Goal: Task Accomplishment & Management: Manage account settings

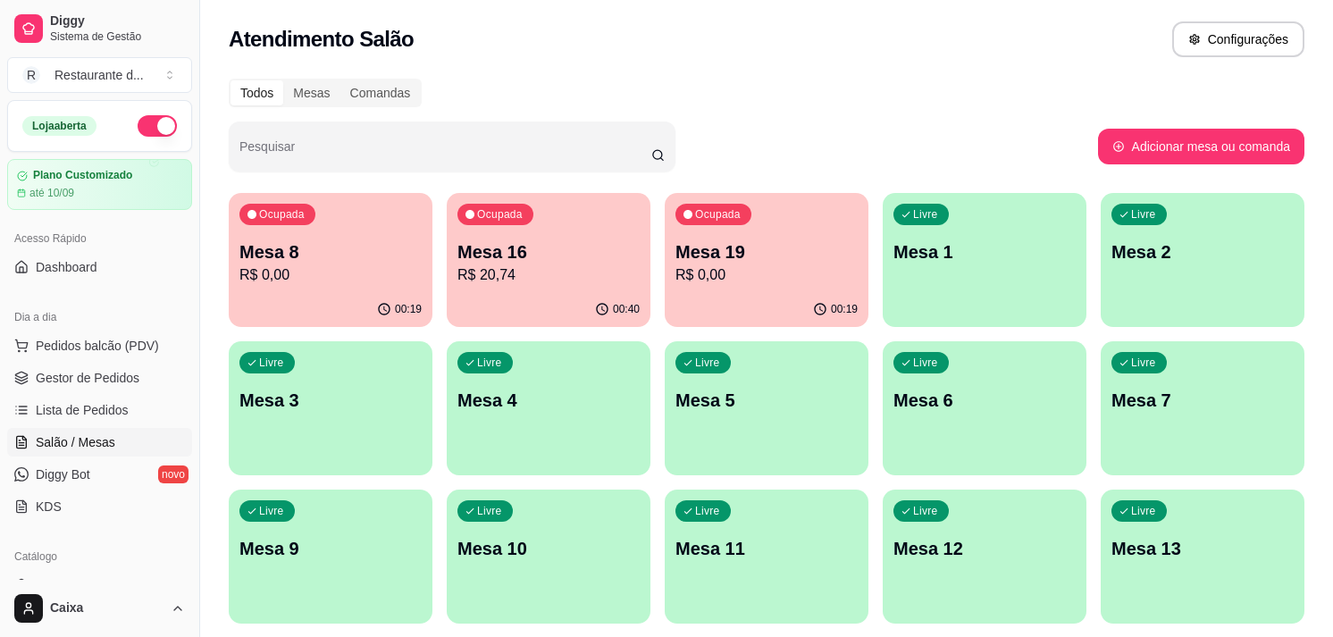
scroll to position [79, 0]
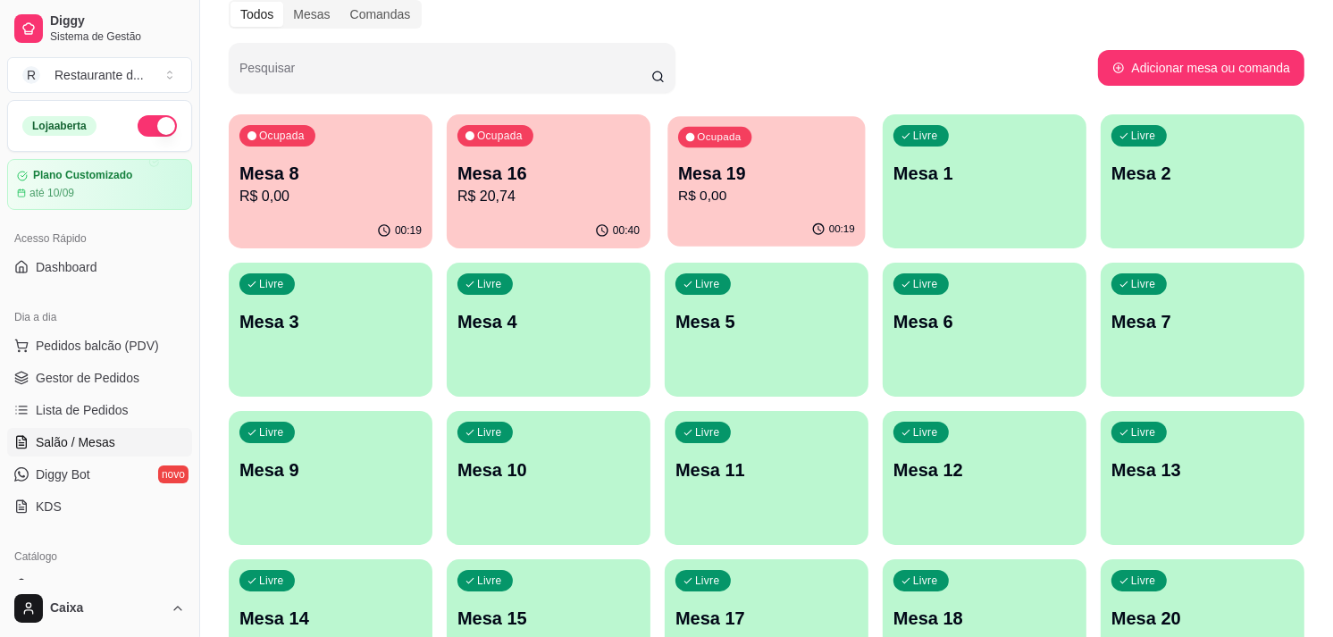
click at [795, 214] on div "00:19" at bounding box center [766, 230] width 197 height 34
click at [595, 194] on p "R$ 20,74" at bounding box center [548, 196] width 177 height 21
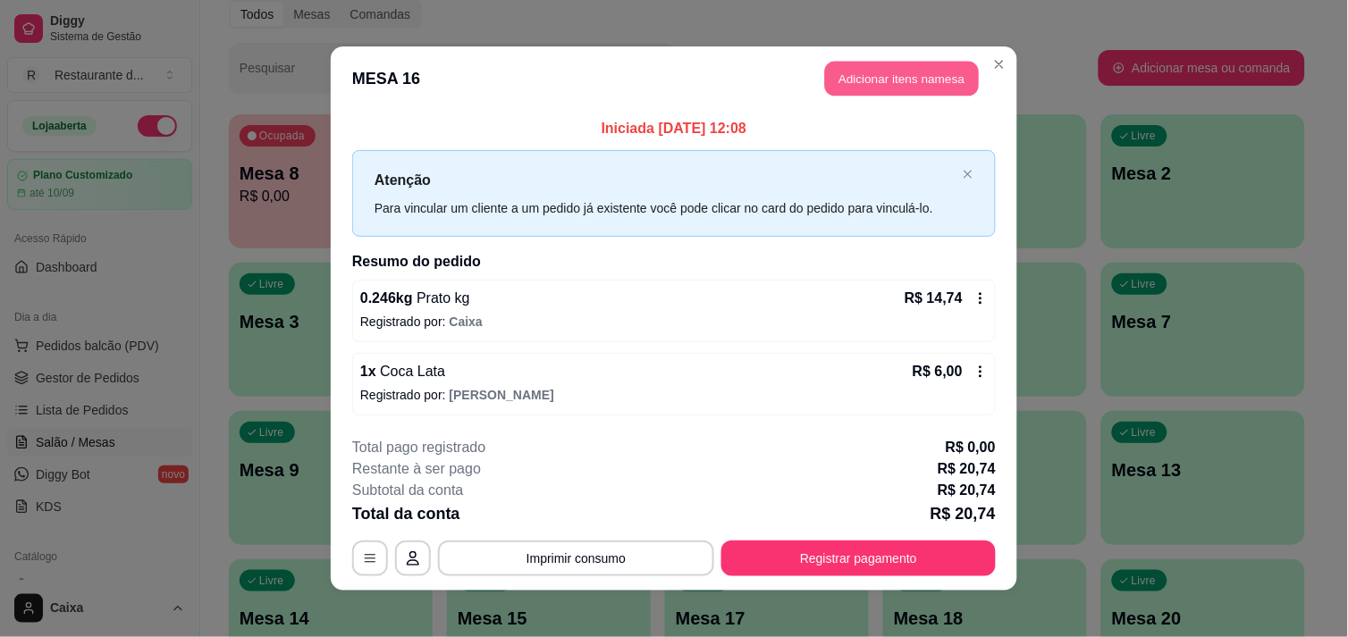
click at [935, 88] on button "Adicionar itens na mesa" at bounding box center [902, 79] width 154 height 35
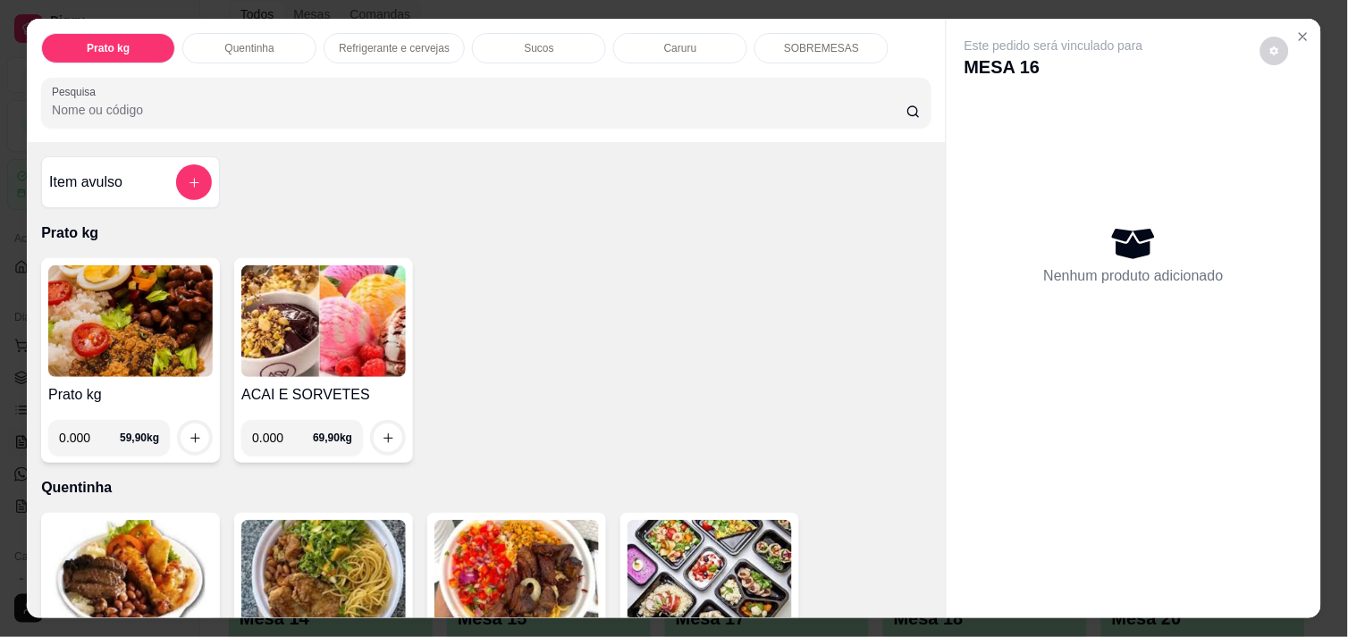
click at [278, 441] on input "0.000" at bounding box center [282, 438] width 61 height 36
click at [370, 440] on div at bounding box center [388, 438] width 36 height 36
click at [372, 435] on div at bounding box center [388, 438] width 36 height 36
click at [374, 435] on button "increase-product-quantity" at bounding box center [388, 438] width 28 height 28
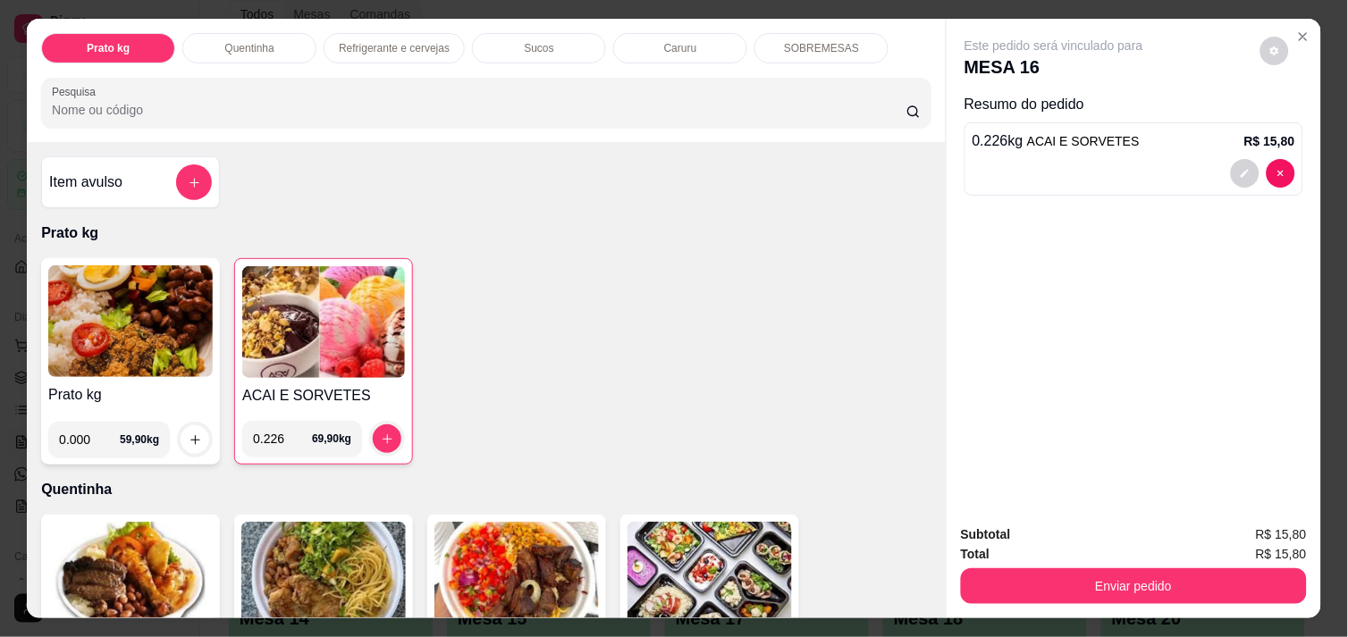
click at [281, 436] on input "0.226" at bounding box center [282, 439] width 59 height 36
type input "0.206"
click at [375, 440] on button "increase-product-quantity" at bounding box center [388, 439] width 28 height 28
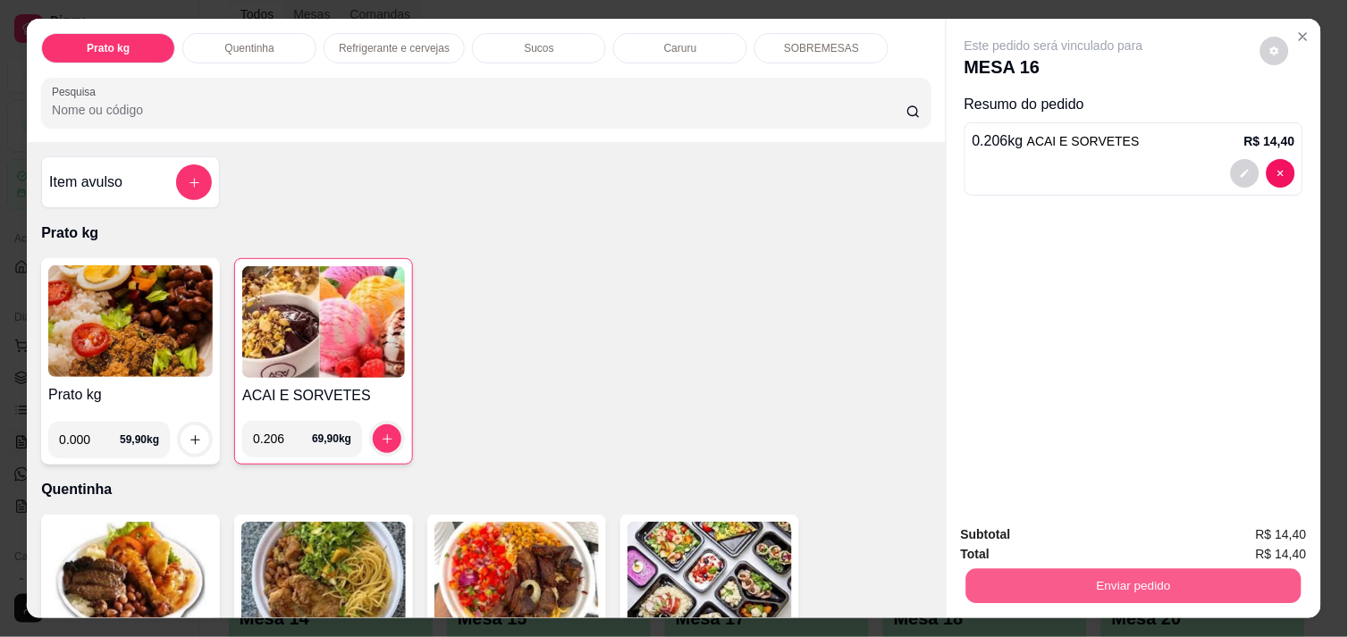
click at [1105, 583] on button "Enviar pedido" at bounding box center [1133, 585] width 335 height 35
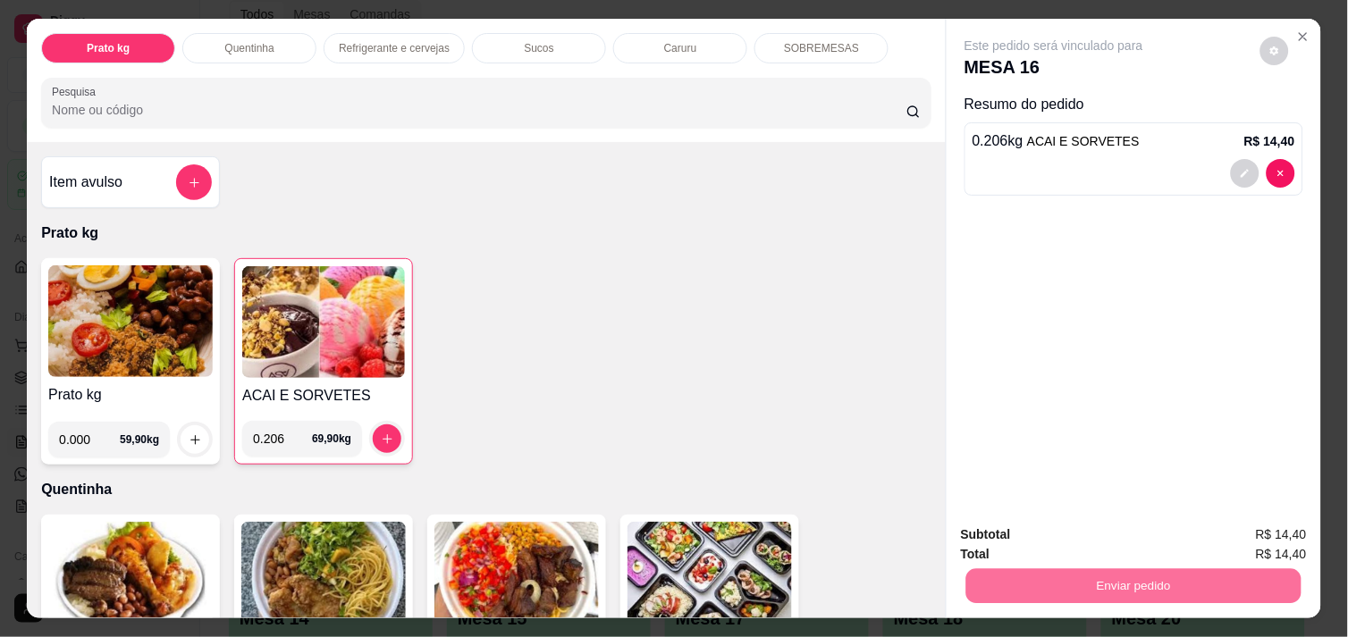
click at [1034, 533] on button "Não registrar e enviar pedido" at bounding box center [1074, 535] width 181 height 33
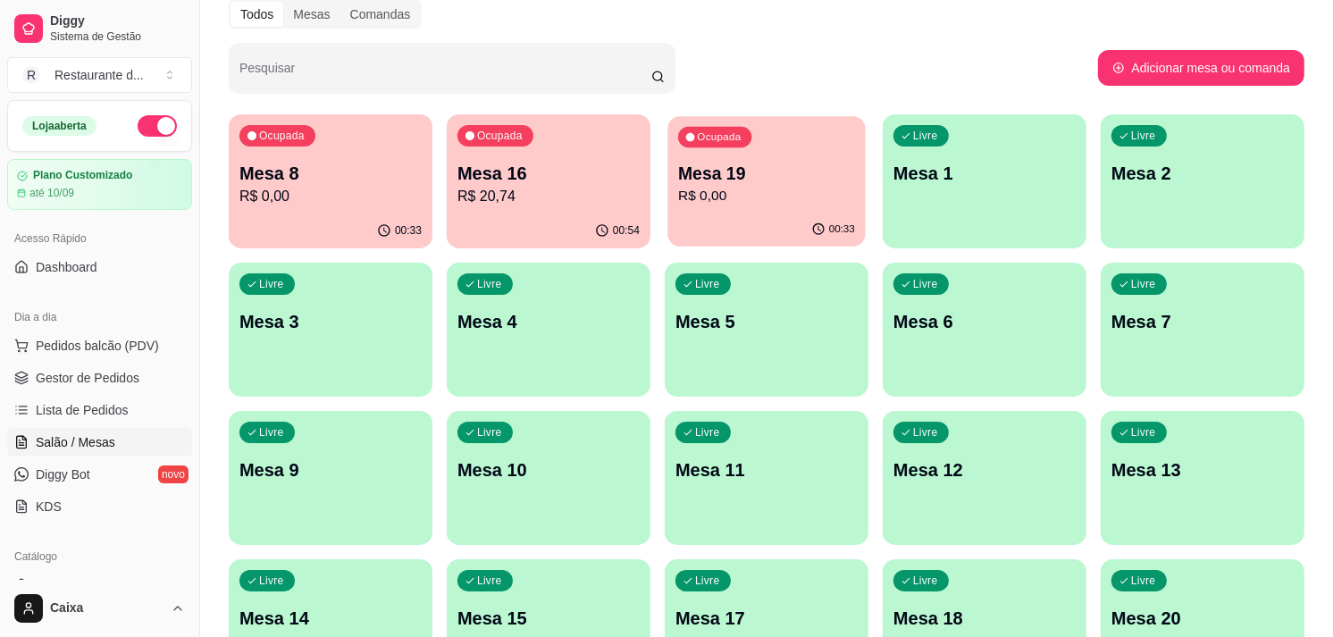
click at [710, 136] on p "Ocupada" at bounding box center [719, 137] width 44 height 14
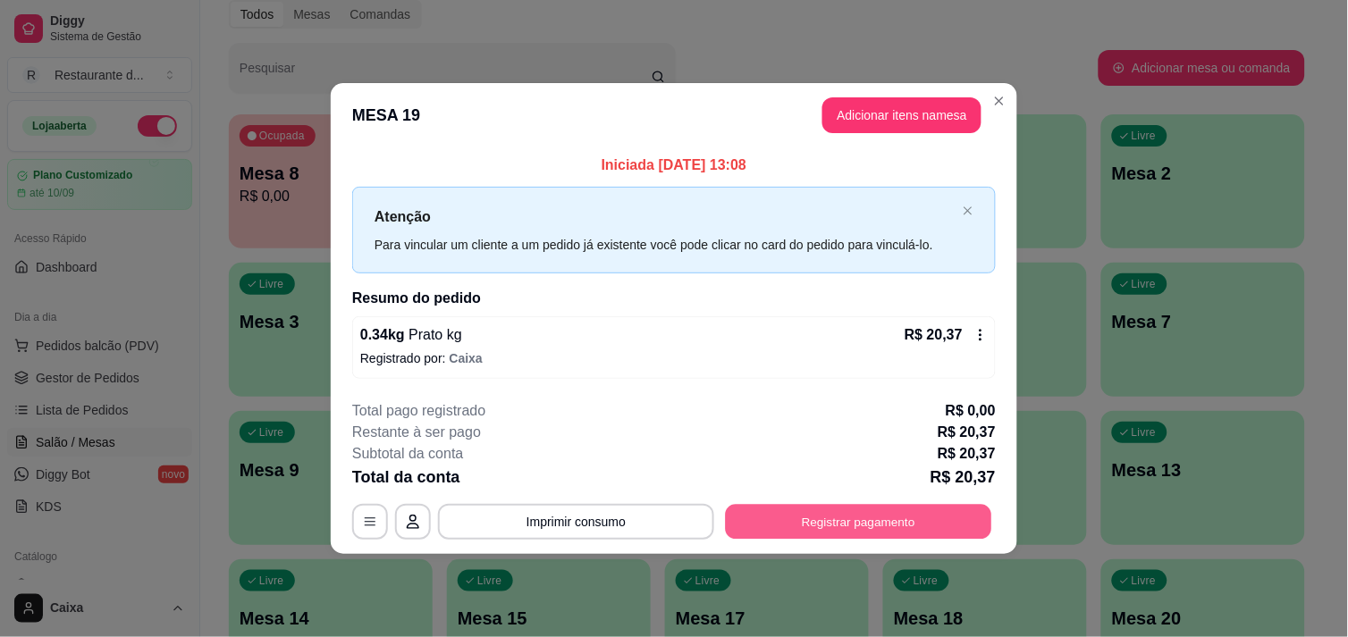
click at [855, 521] on button "Registrar pagamento" at bounding box center [859, 522] width 266 height 35
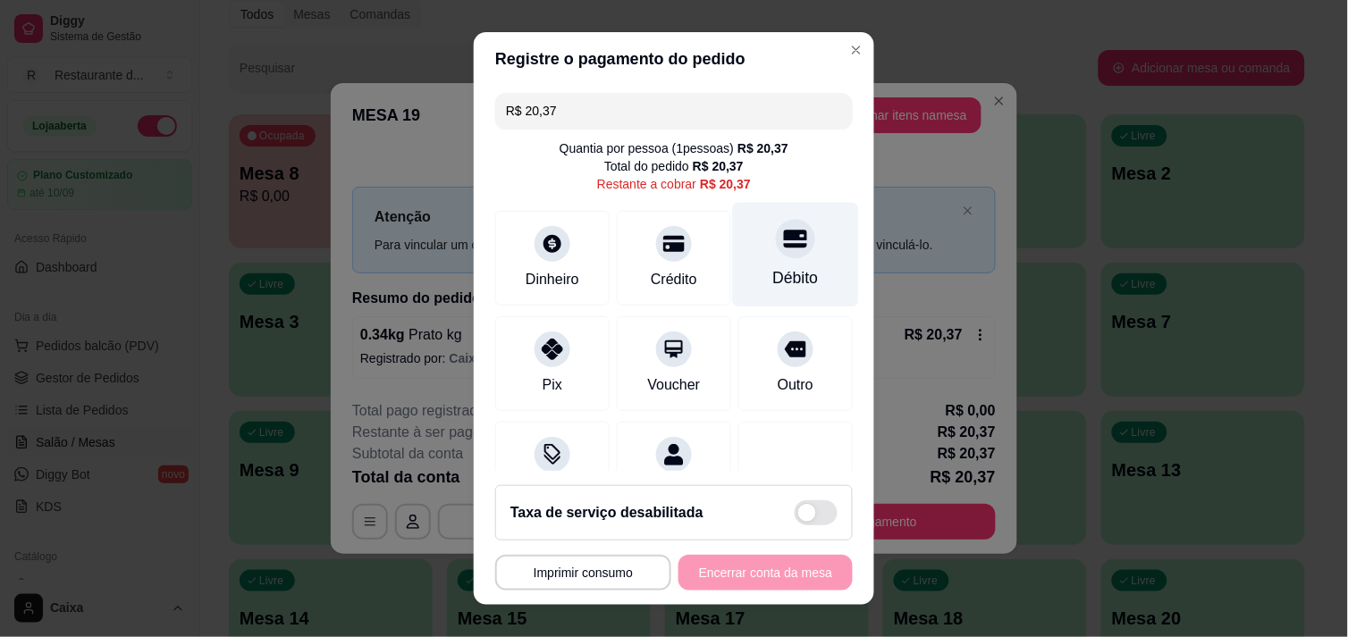
click at [773, 273] on div "Débito" at bounding box center [796, 277] width 46 height 23
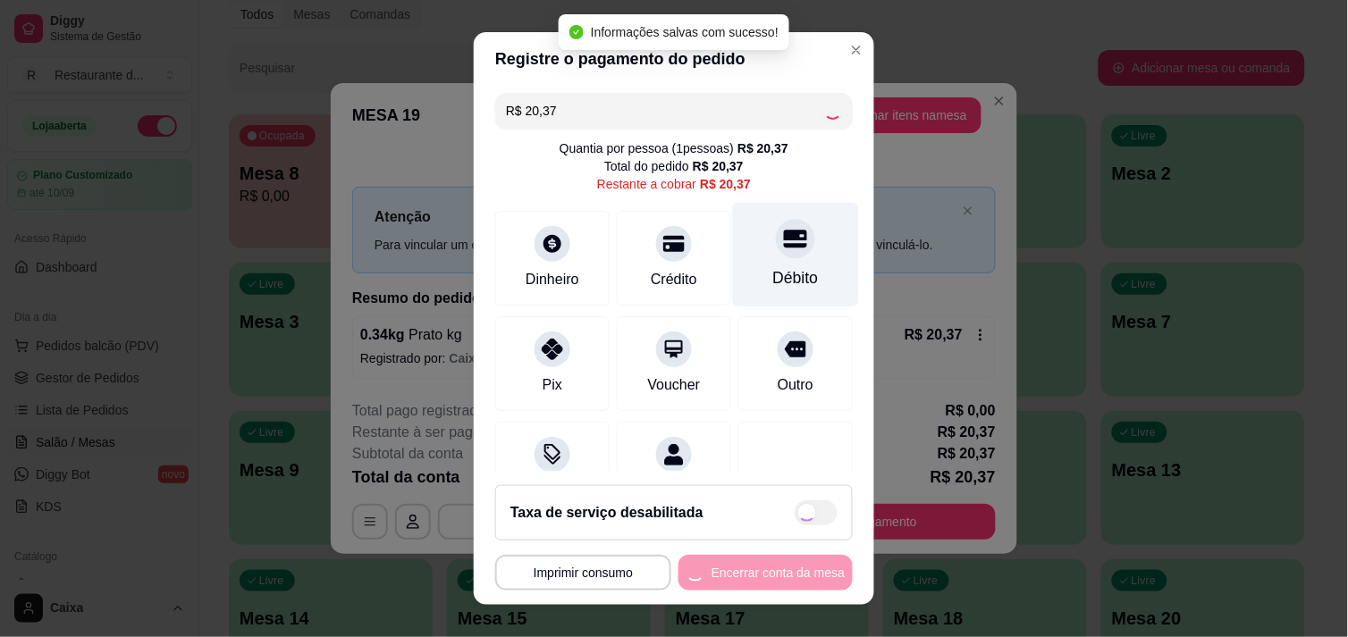
type input "R$ 0,00"
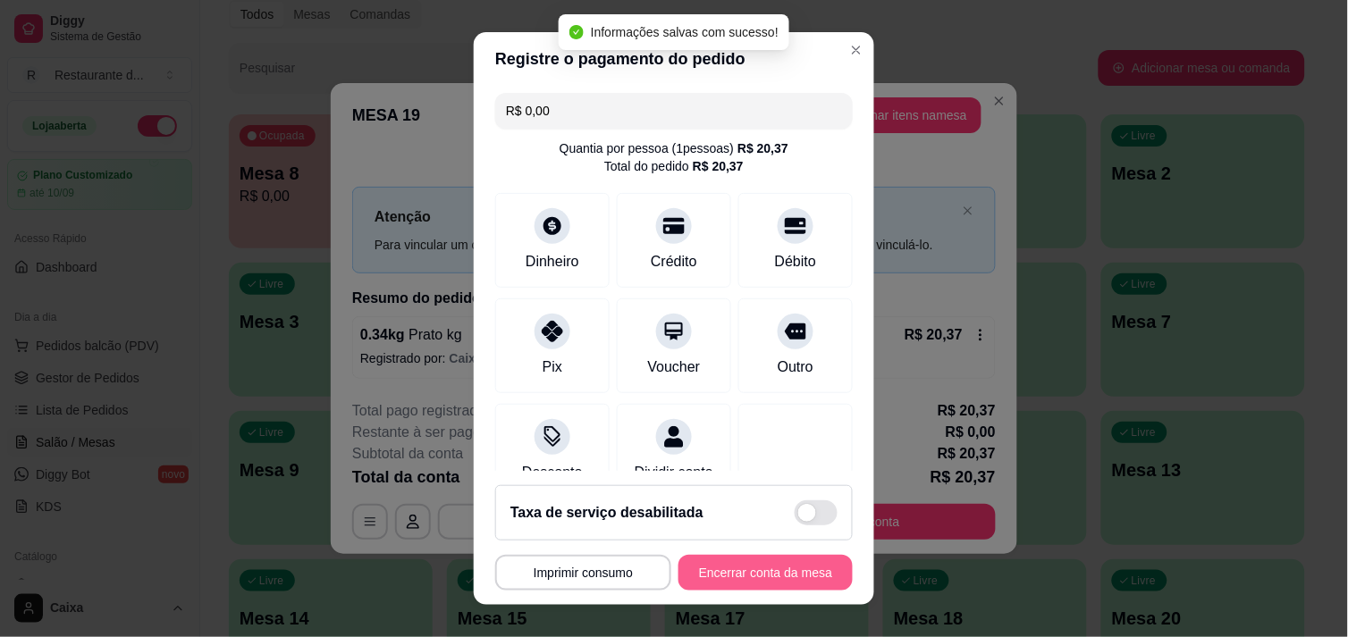
click at [720, 560] on button "Encerrar conta da mesa" at bounding box center [765, 573] width 174 height 36
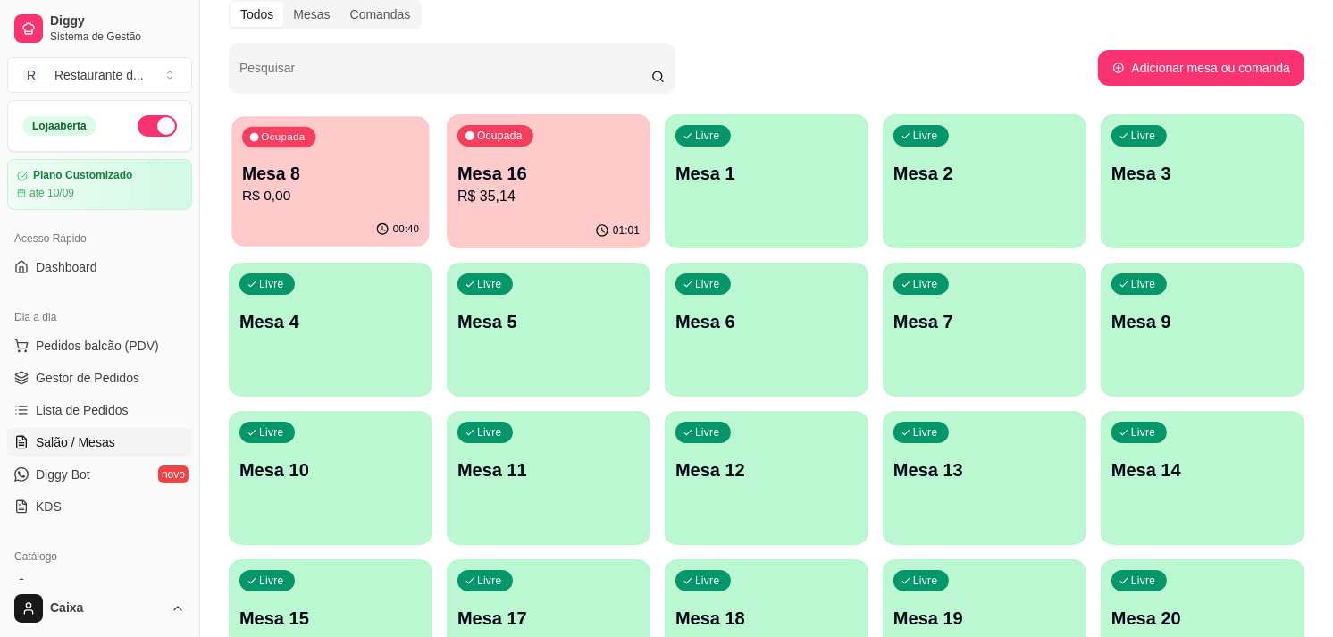
click at [385, 208] on div "Ocupada Mesa 8 R$ 0,00" at bounding box center [329, 164] width 197 height 97
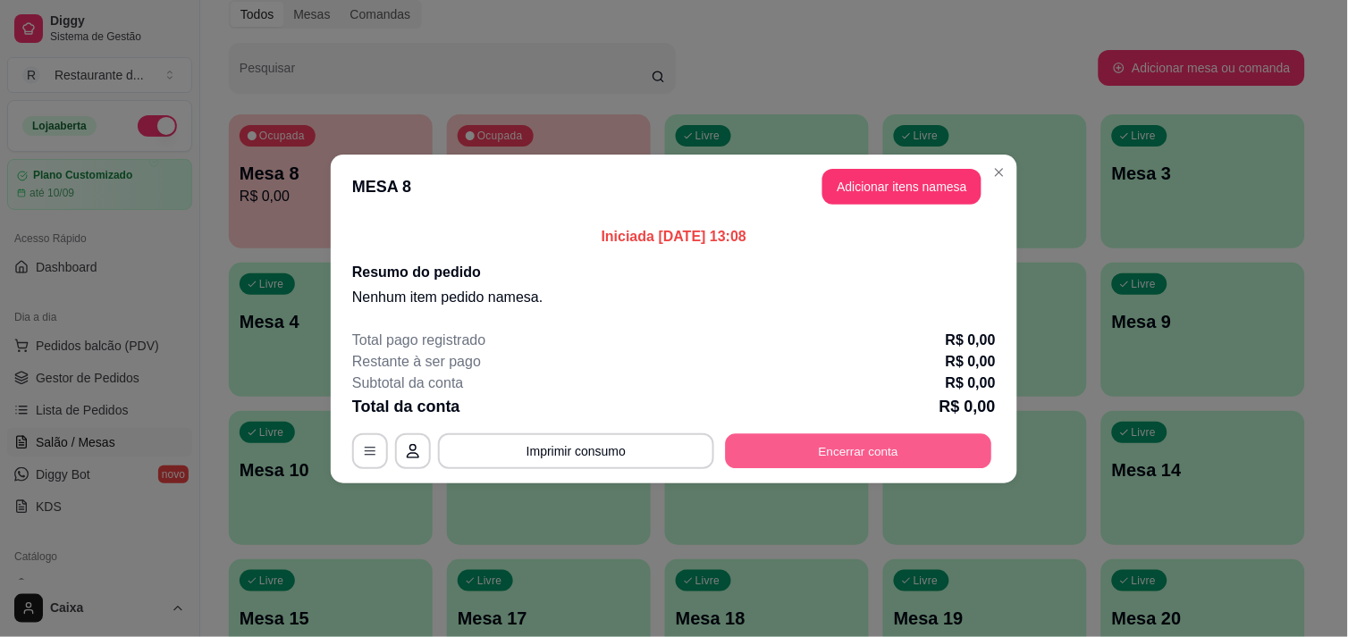
click at [845, 449] on button "Encerrar conta" at bounding box center [859, 450] width 266 height 35
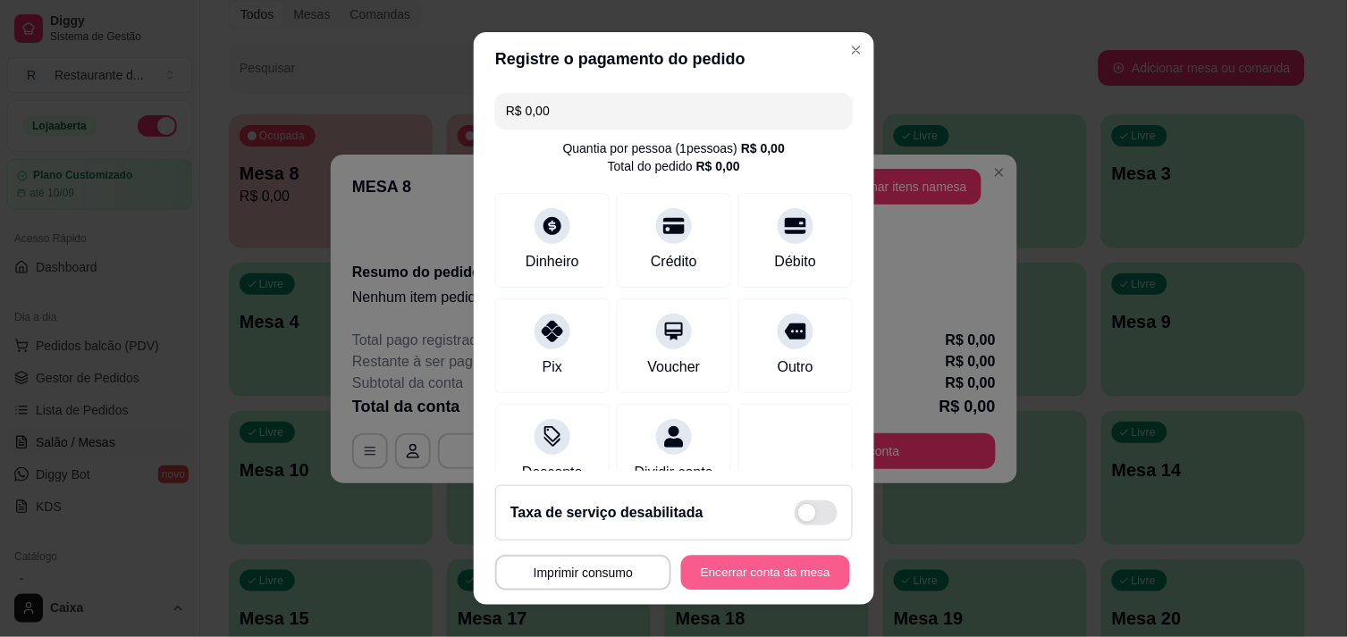
click at [738, 576] on button "Encerrar conta da mesa" at bounding box center [765, 573] width 169 height 35
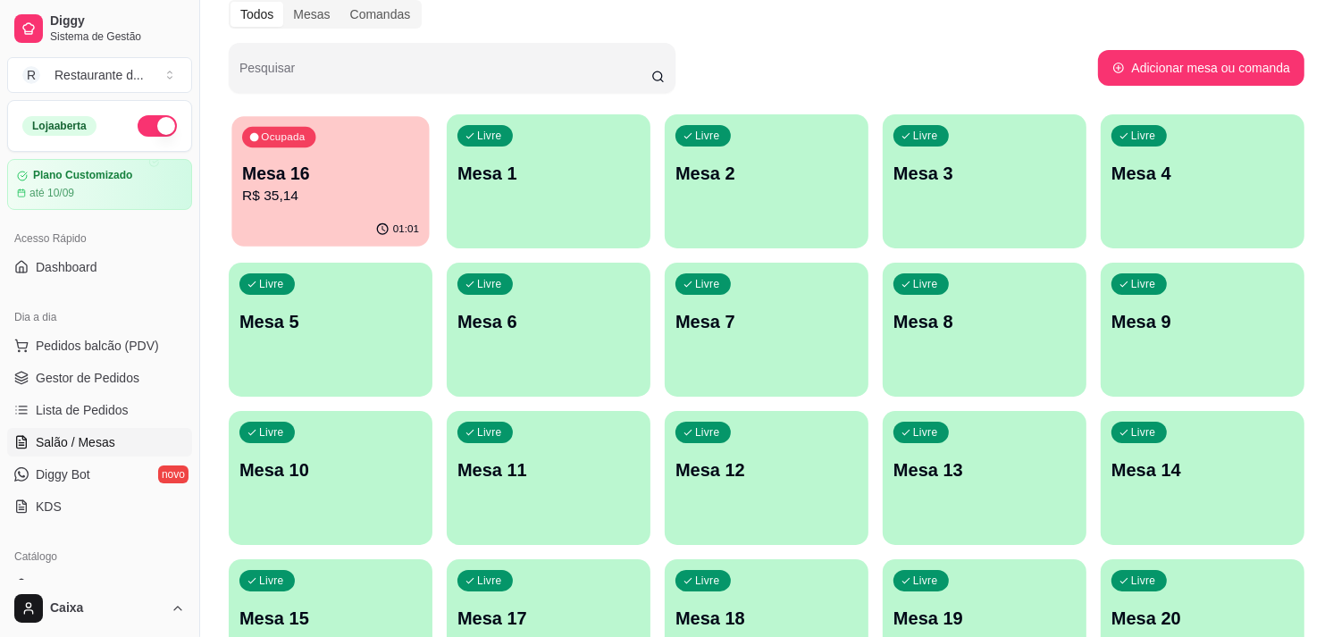
click at [345, 155] on div "Ocupada Mesa 16 R$ 35,14" at bounding box center [329, 164] width 197 height 97
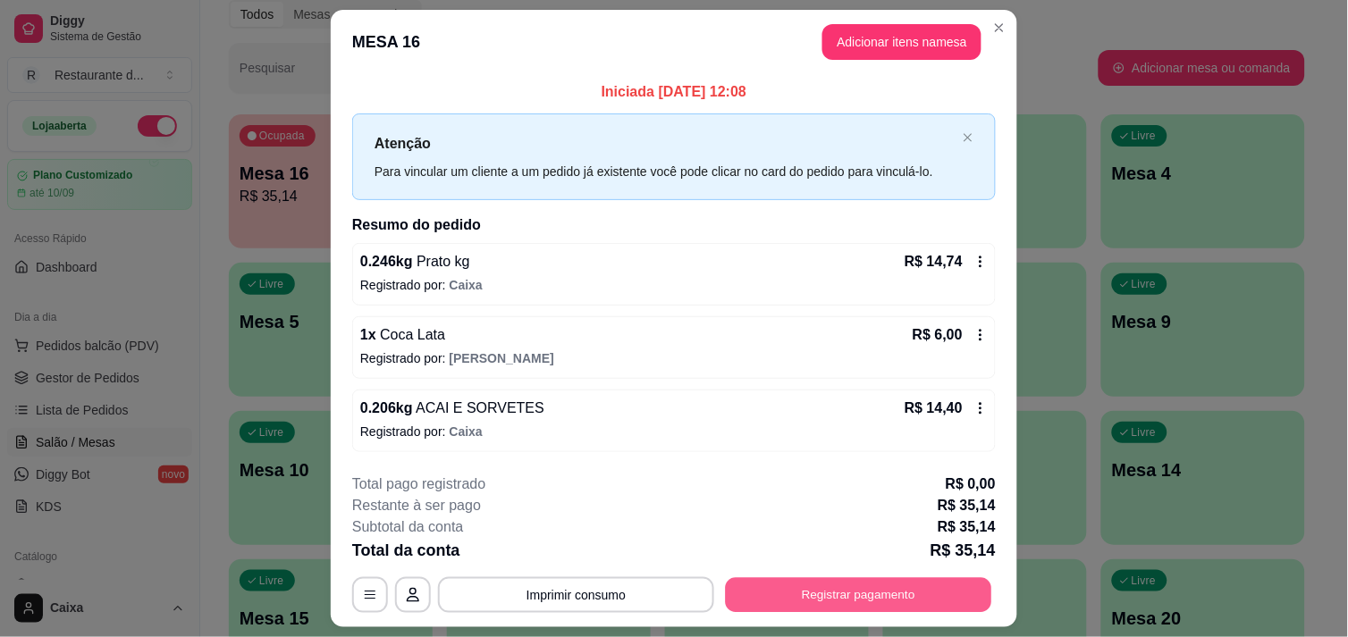
click at [880, 592] on button "Registrar pagamento" at bounding box center [859, 595] width 266 height 35
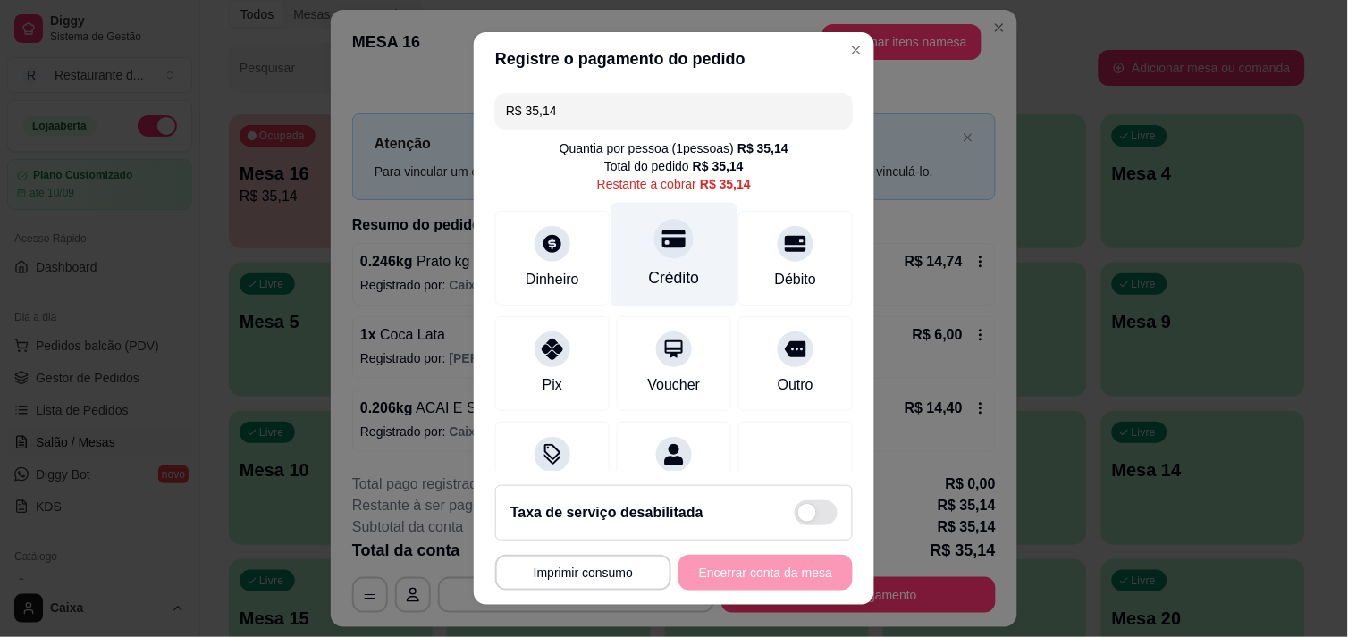
click at [662, 242] on icon at bounding box center [673, 239] width 23 height 18
type input "R$ 0,00"
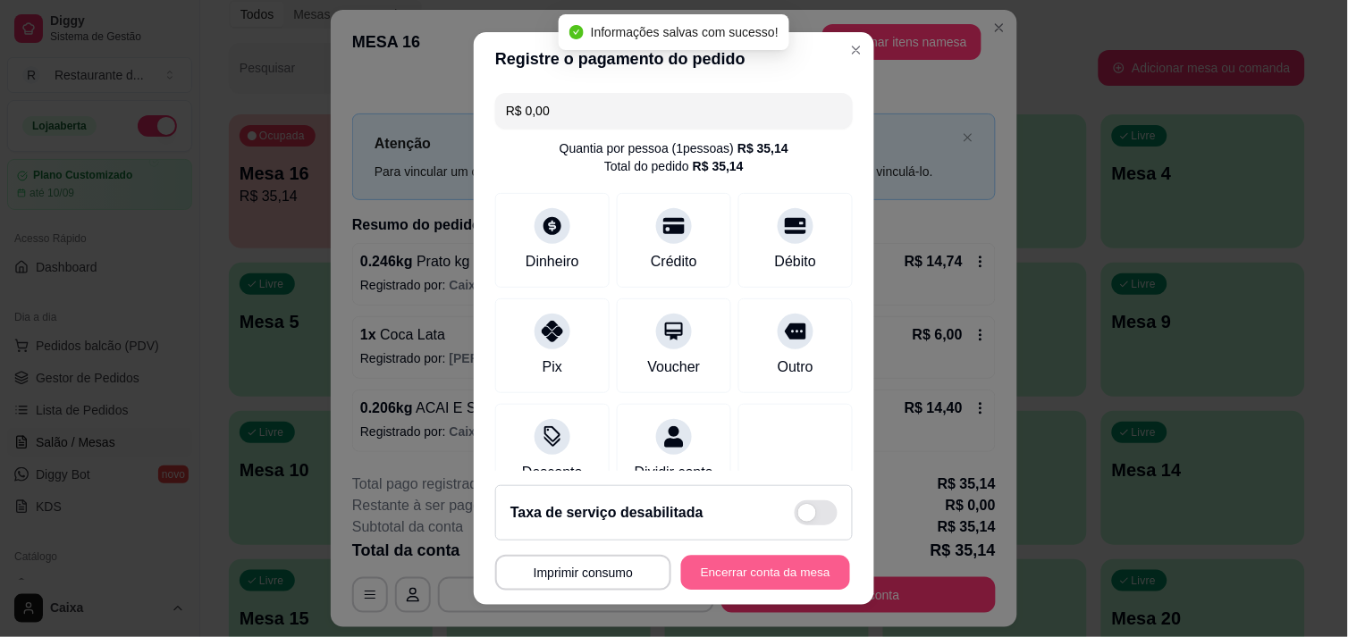
click at [737, 584] on button "Encerrar conta da mesa" at bounding box center [765, 573] width 169 height 35
